Goal: Find specific page/section: Find specific page/section

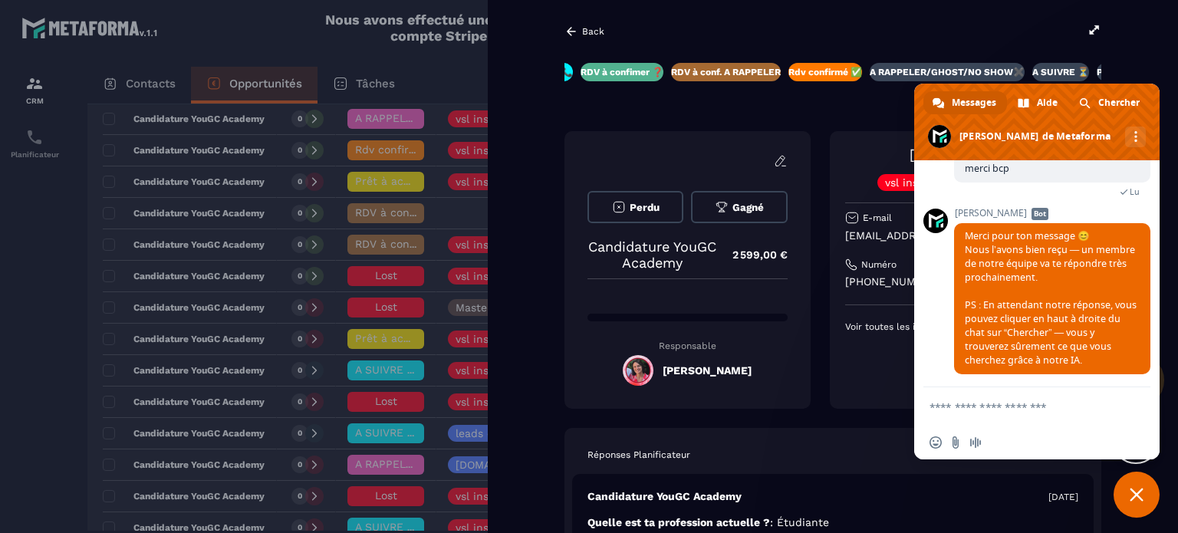
click at [582, 25] on div "Back" at bounding box center [584, 32] width 40 height 14
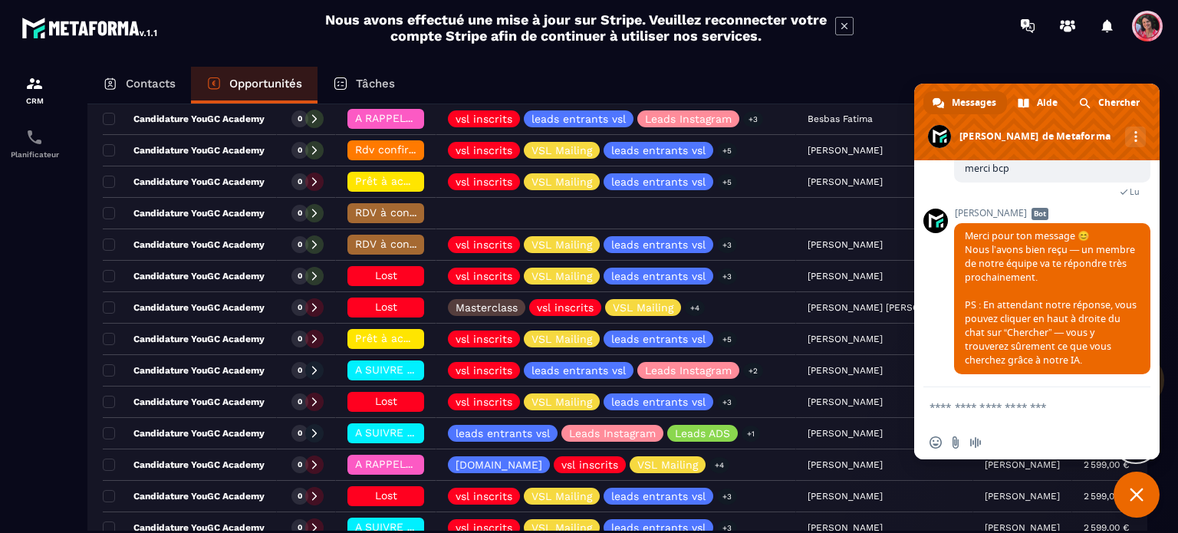
click at [154, 83] on p "Contacts" at bounding box center [151, 84] width 50 height 14
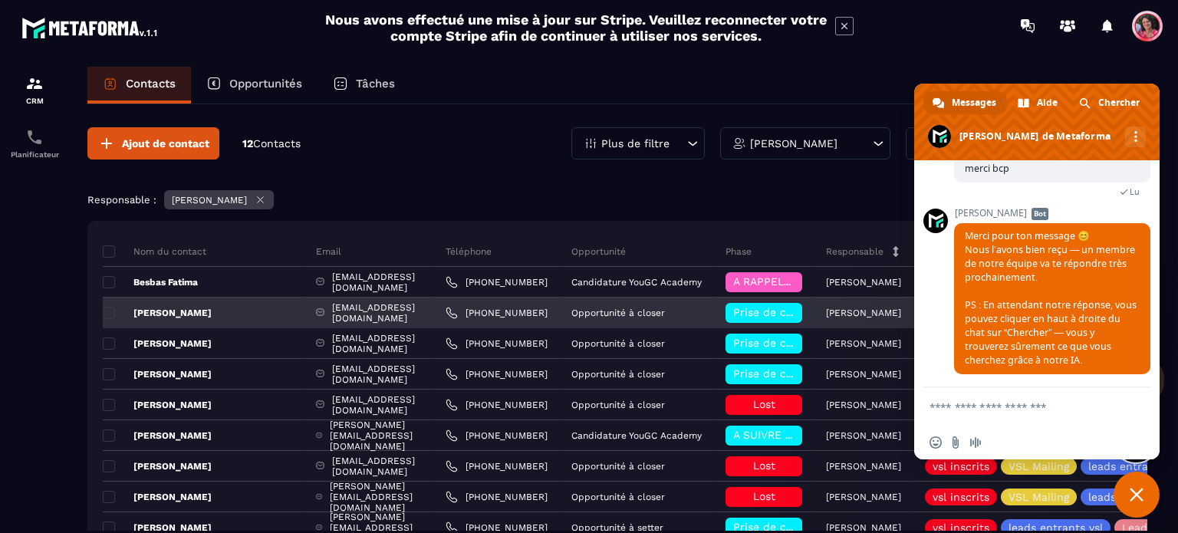
click at [764, 309] on span "Prise de contact effectuée" at bounding box center [804, 312] width 142 height 12
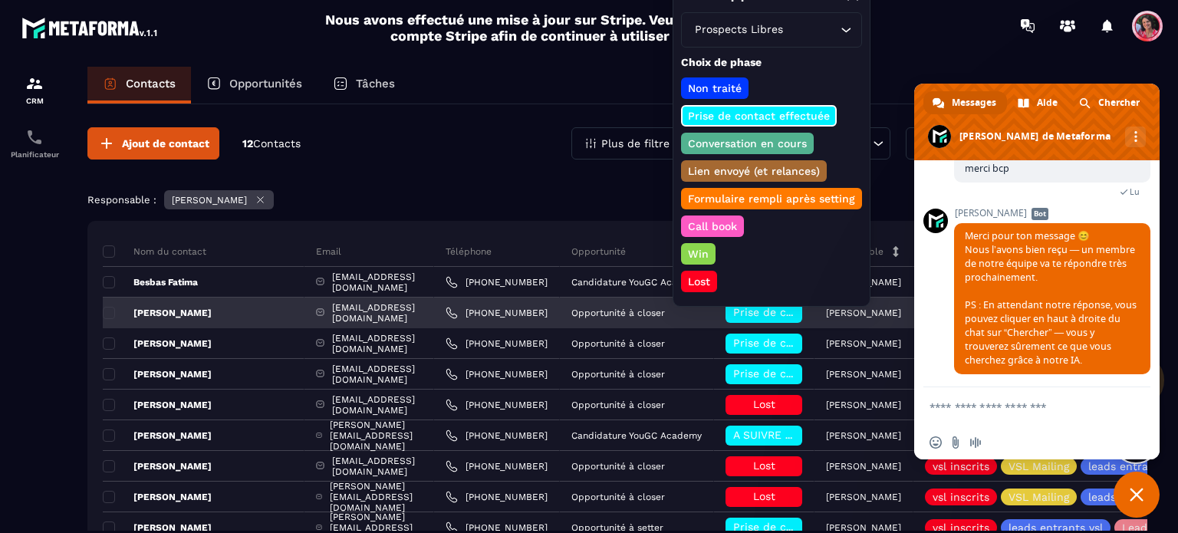
click at [764, 309] on span "Prise de contact effectuée" at bounding box center [804, 312] width 142 height 12
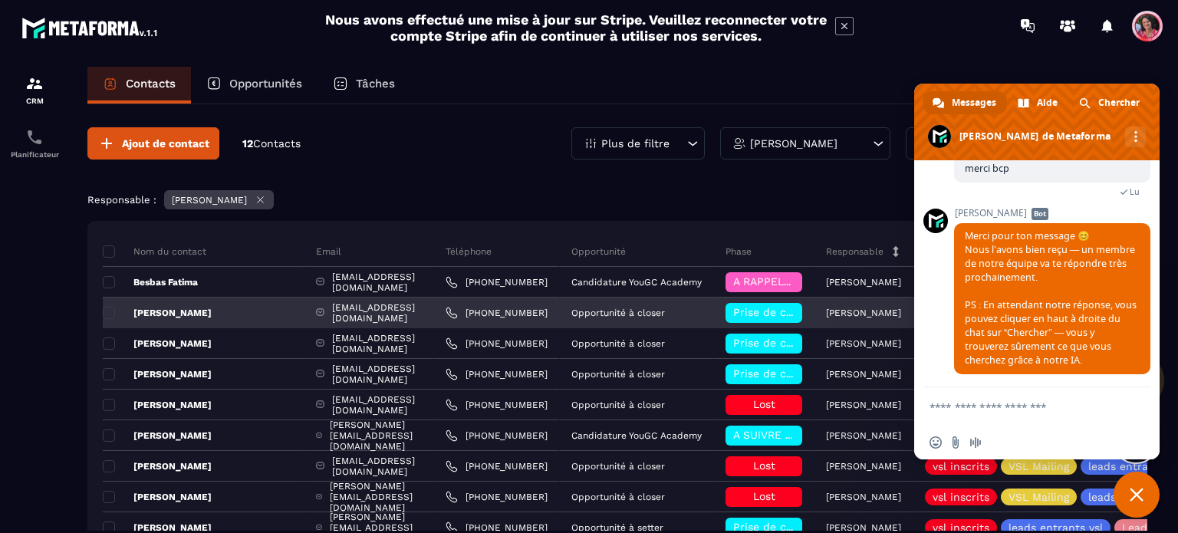
click at [169, 313] on p "[PERSON_NAME]" at bounding box center [157, 313] width 109 height 12
